Goal: Download file/media

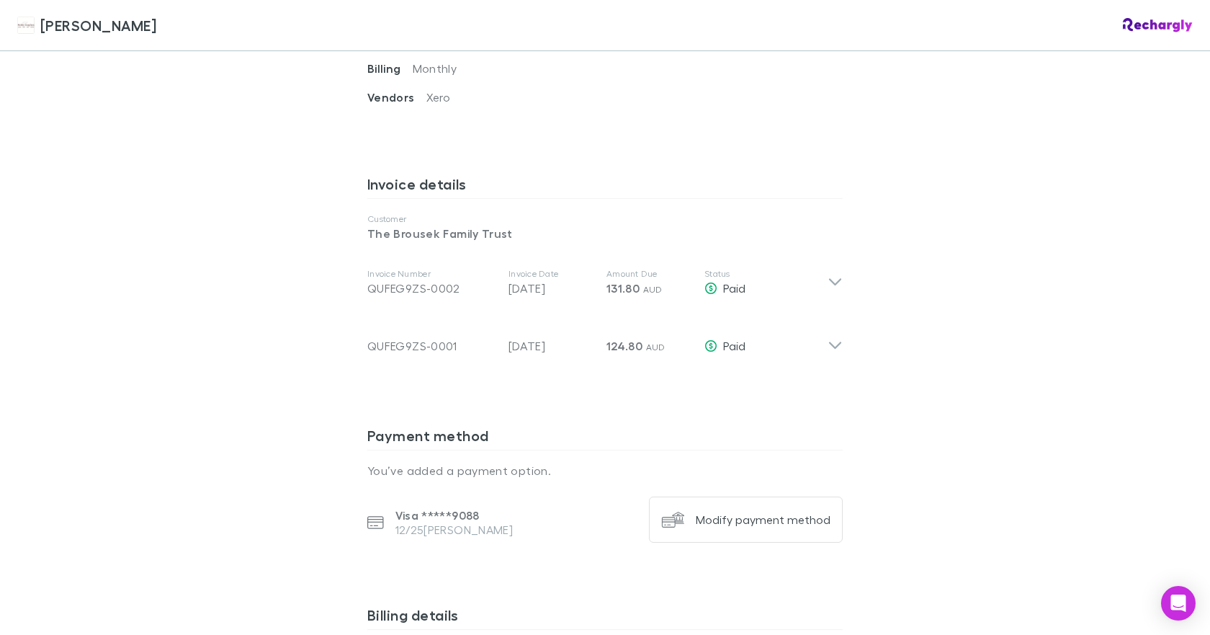
scroll to position [648, 0]
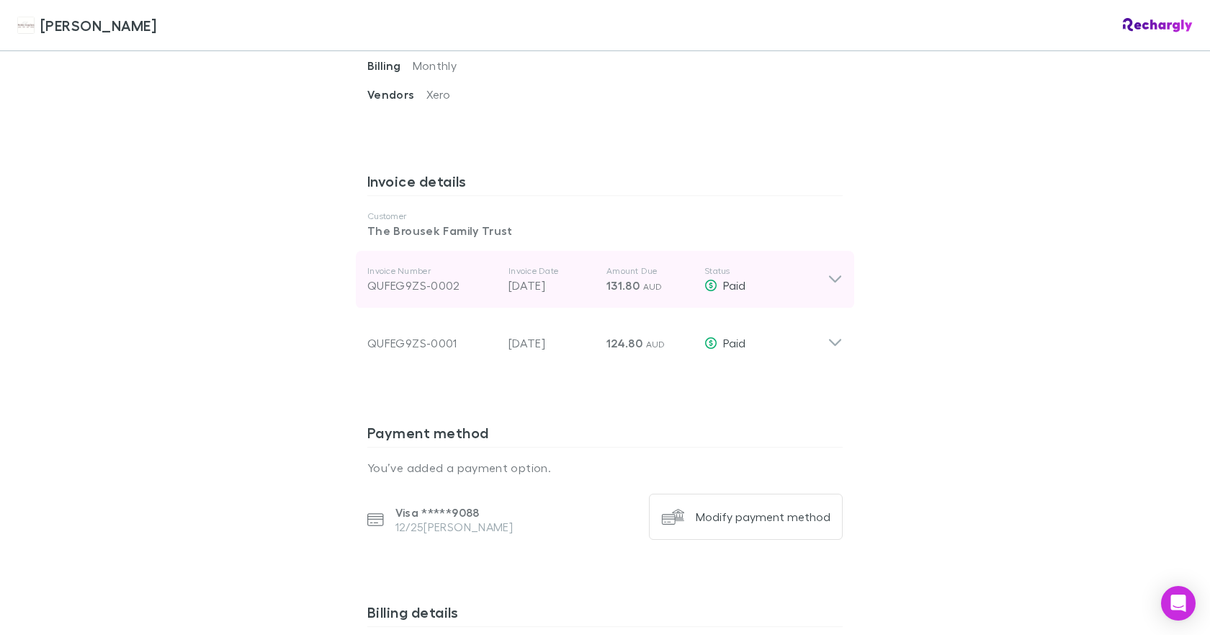
click at [832, 276] on icon at bounding box center [835, 279] width 12 height 7
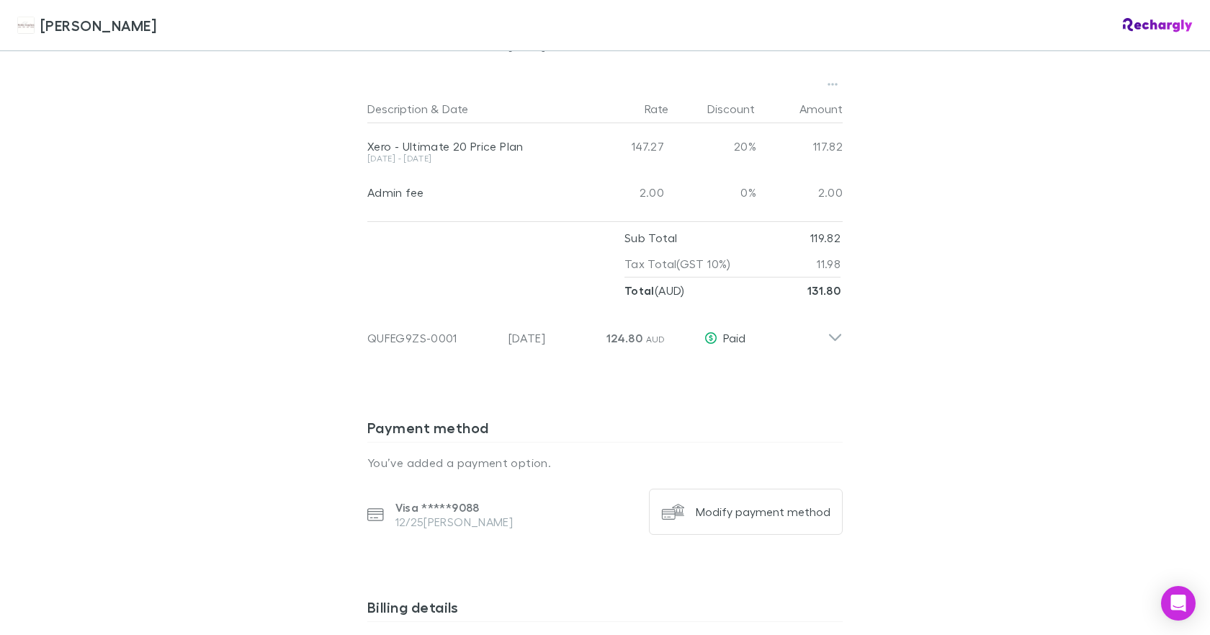
scroll to position [865, 0]
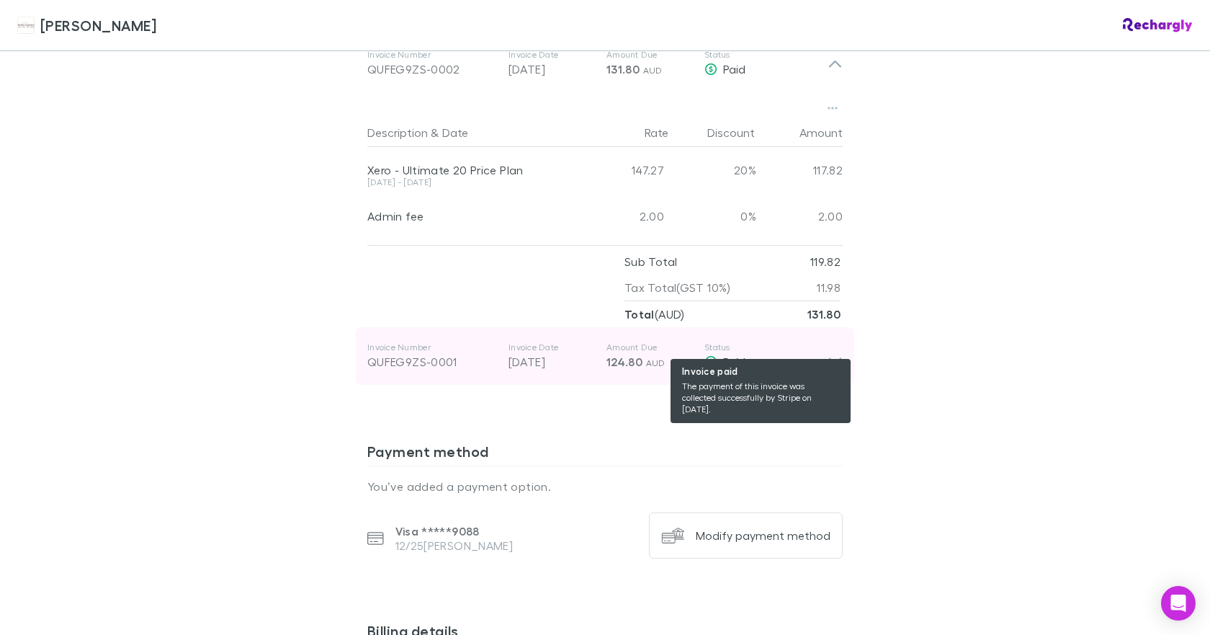
click at [723, 354] on span "Paid" at bounding box center [734, 361] width 22 height 14
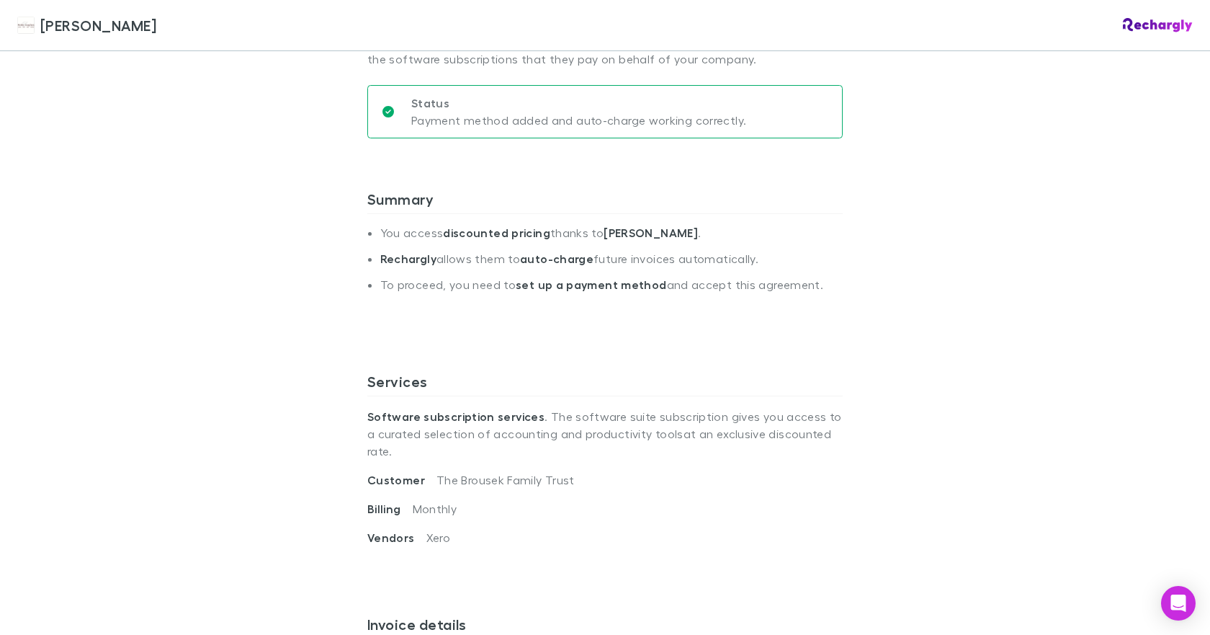
scroll to position [0, 0]
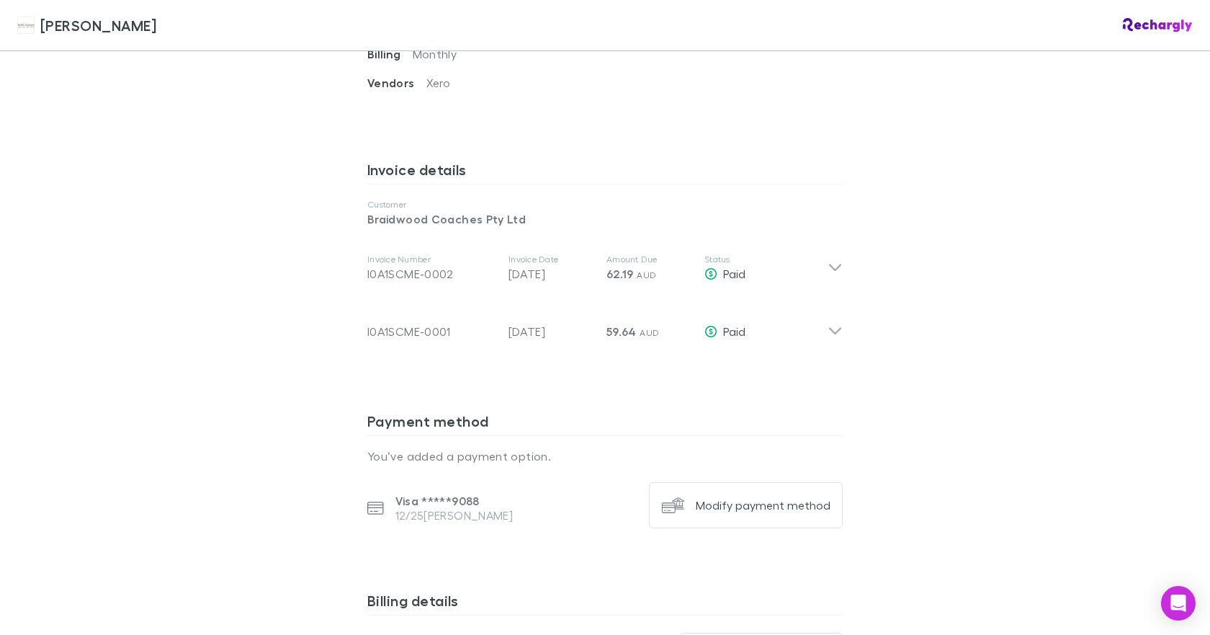
scroll to position [601, 0]
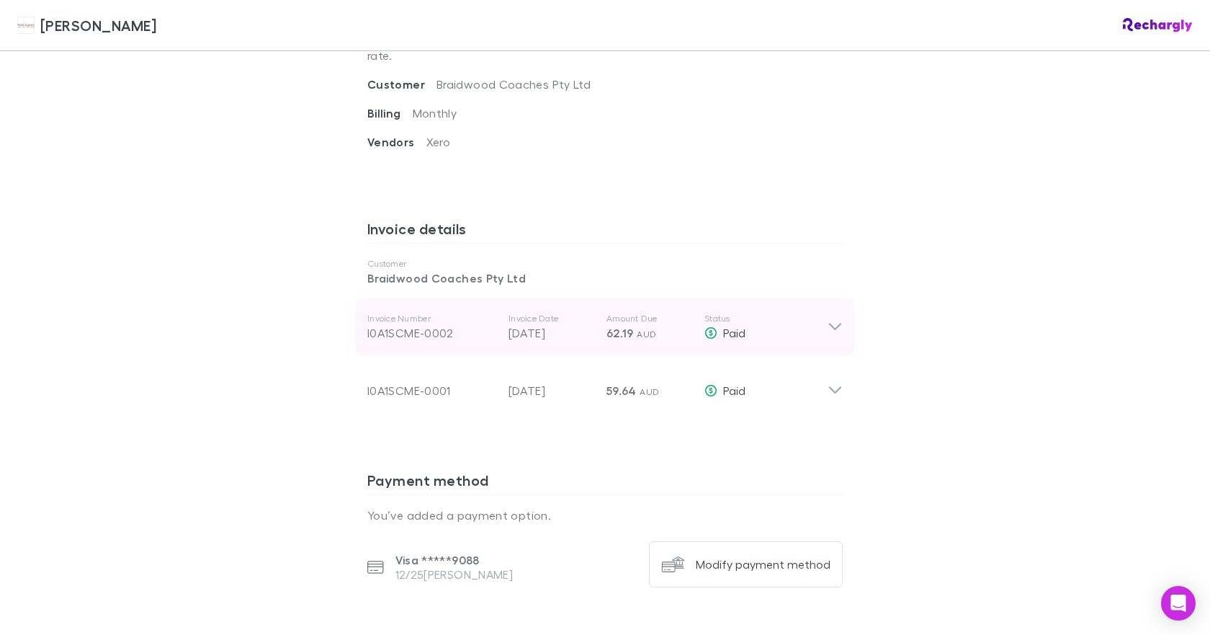
click at [617, 326] on span "62.19" at bounding box center [620, 333] width 27 height 14
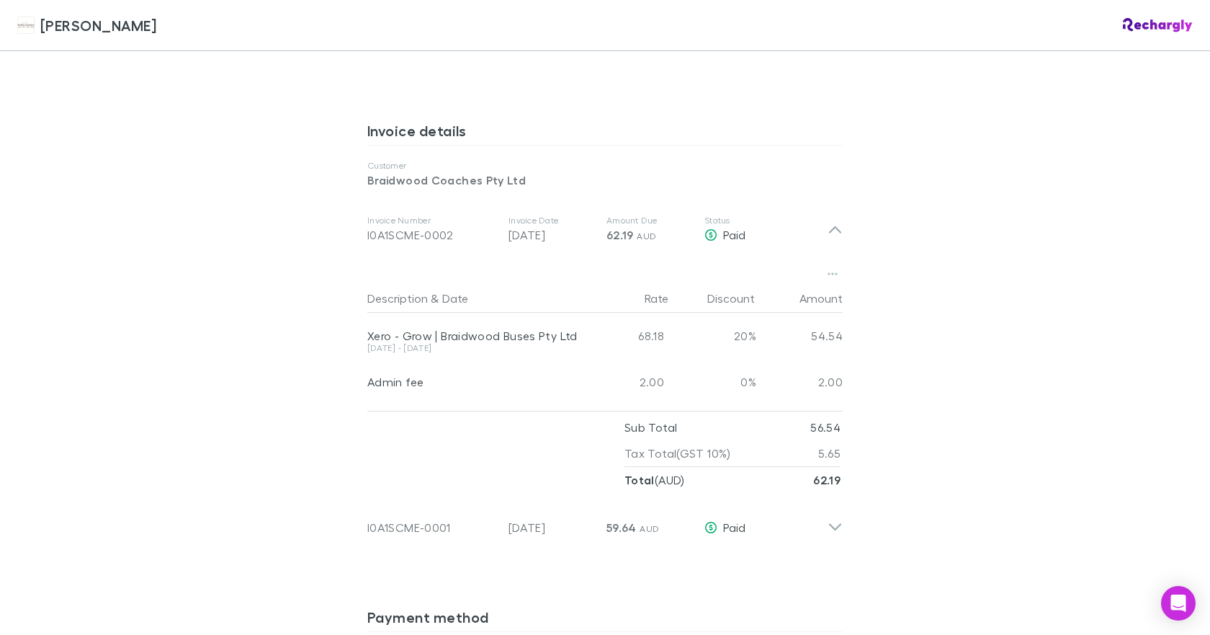
scroll to position [720, 0]
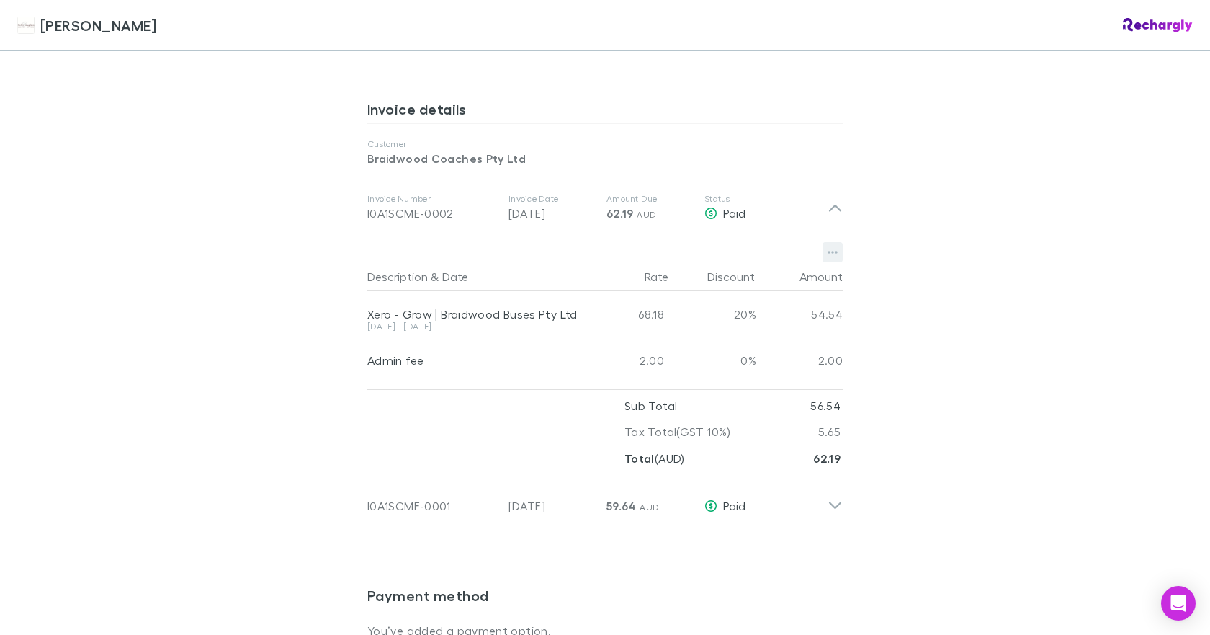
click at [828, 246] on icon "button" at bounding box center [833, 252] width 10 height 12
click at [715, 259] on p "Download PDF" at bounding box center [738, 263] width 175 height 17
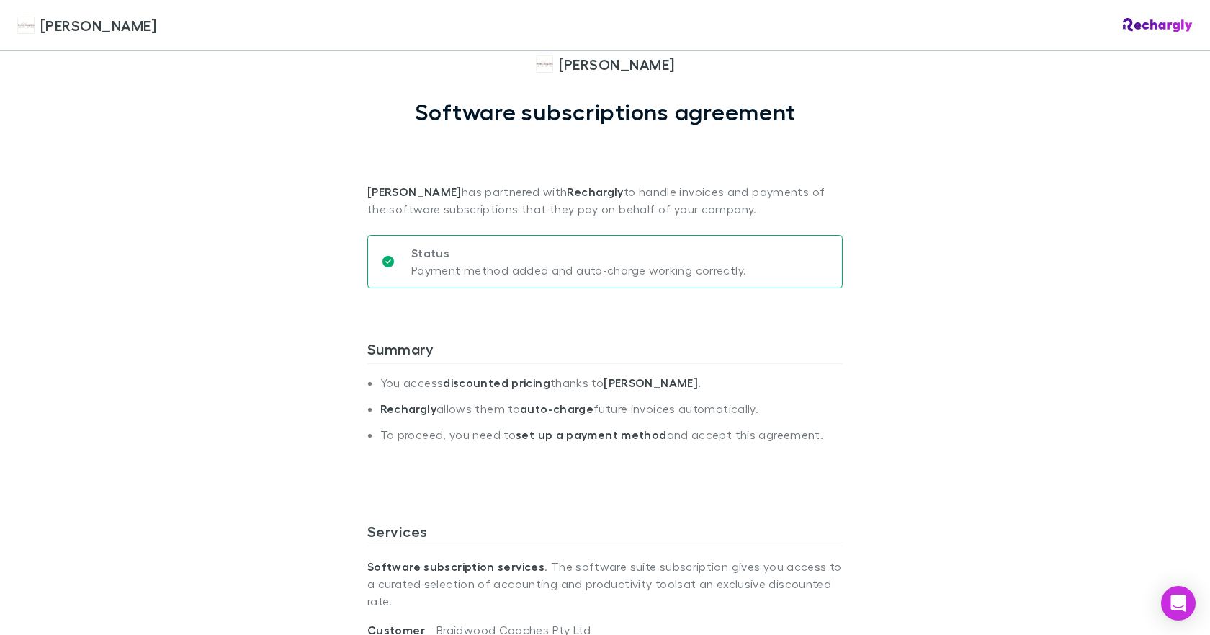
scroll to position [0, 0]
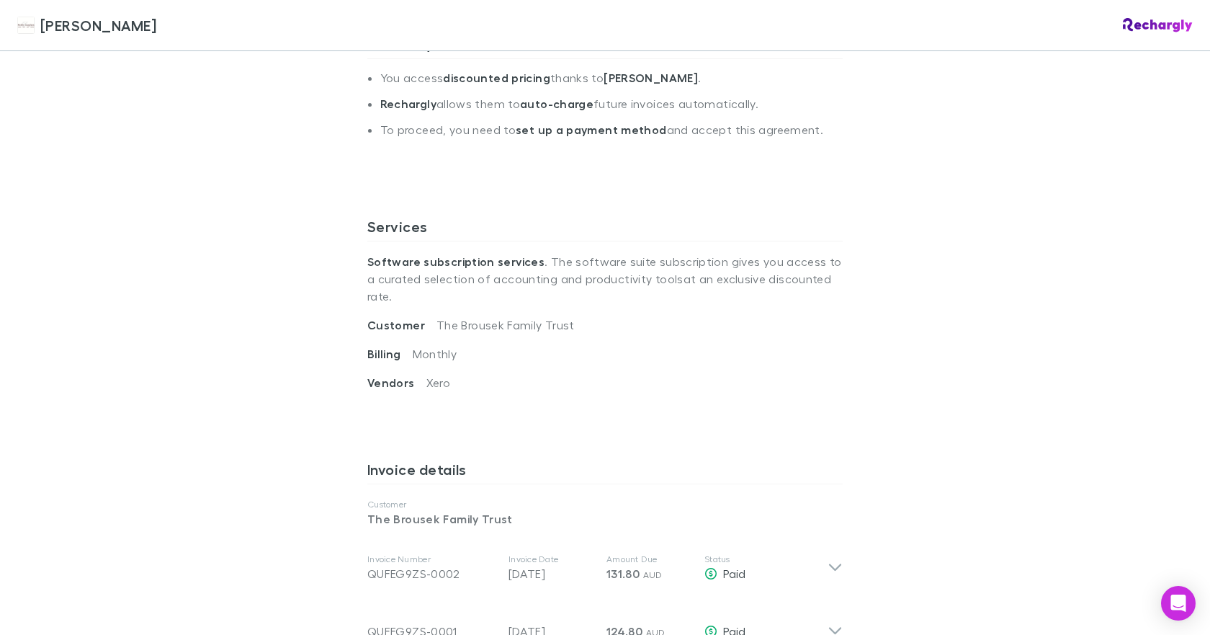
scroll to position [504, 0]
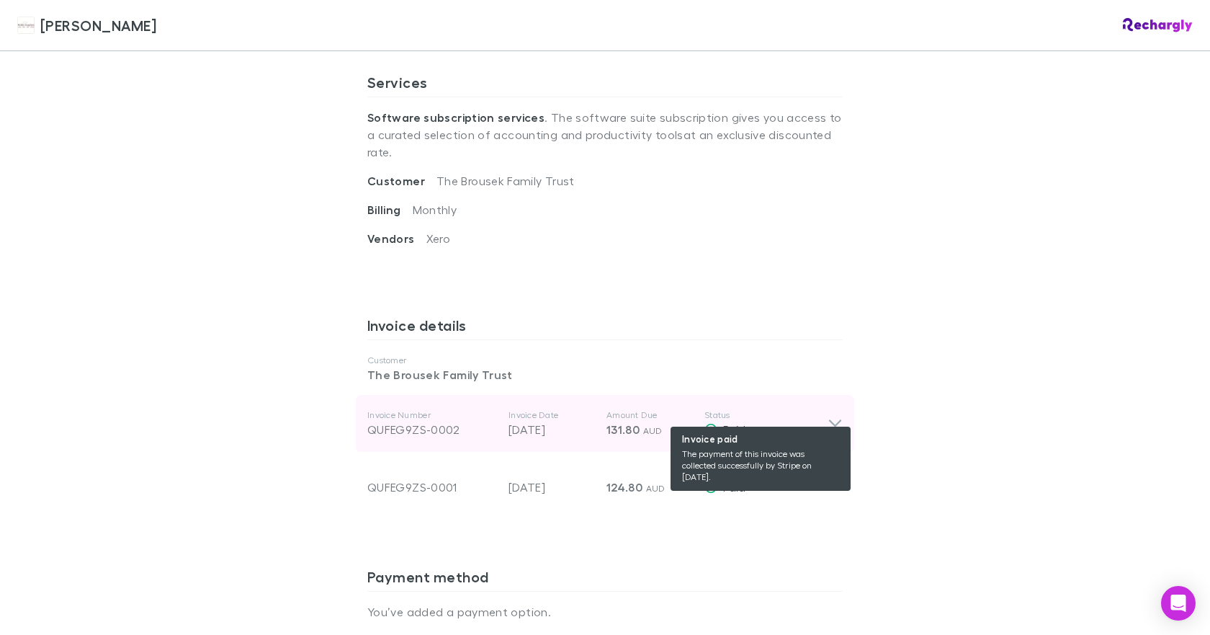
click at [729, 422] on span "Paid" at bounding box center [734, 429] width 22 height 14
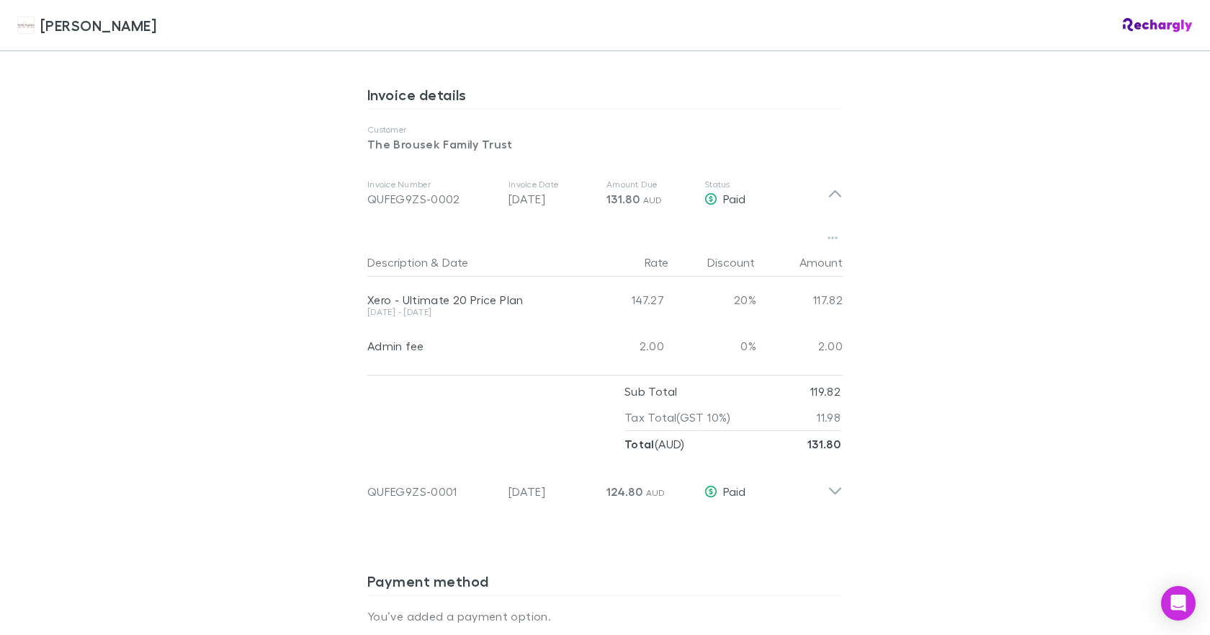
scroll to position [648, 0]
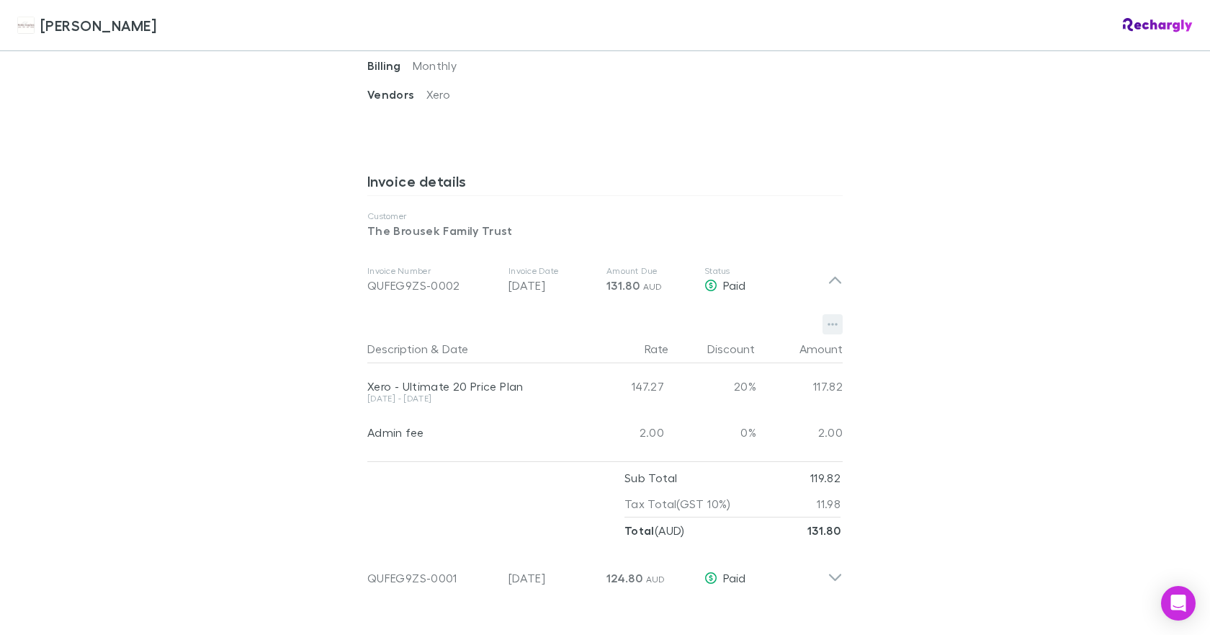
click at [828, 318] on icon "button" at bounding box center [833, 324] width 10 height 12
click at [686, 328] on p "Download PDF" at bounding box center [738, 335] width 175 height 17
